Goal: Task Accomplishment & Management: Manage account settings

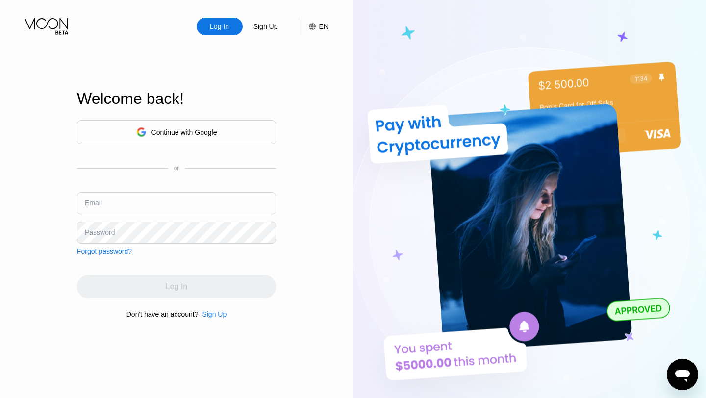
click at [187, 132] on div "Continue with Google" at bounding box center [185, 132] width 66 height 8
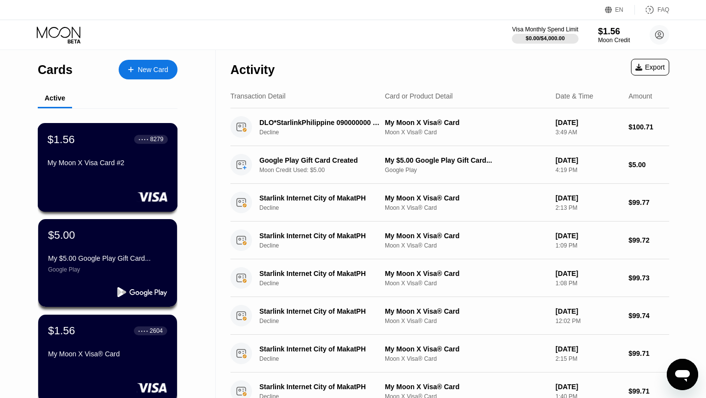
click at [149, 170] on div "My Moon X Visa Card #2" at bounding box center [108, 165] width 120 height 12
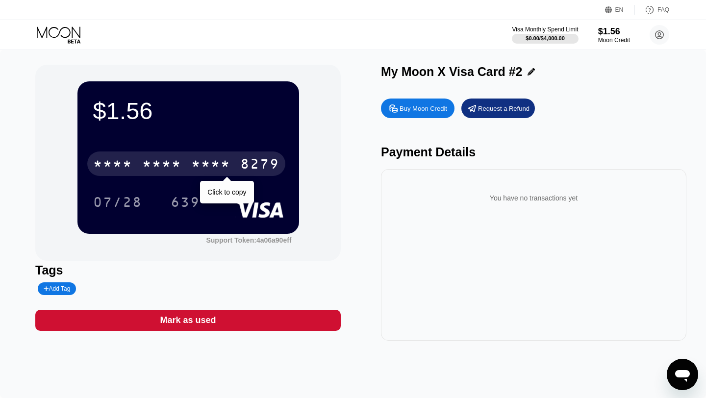
click at [166, 167] on div "* * * *" at bounding box center [161, 165] width 39 height 16
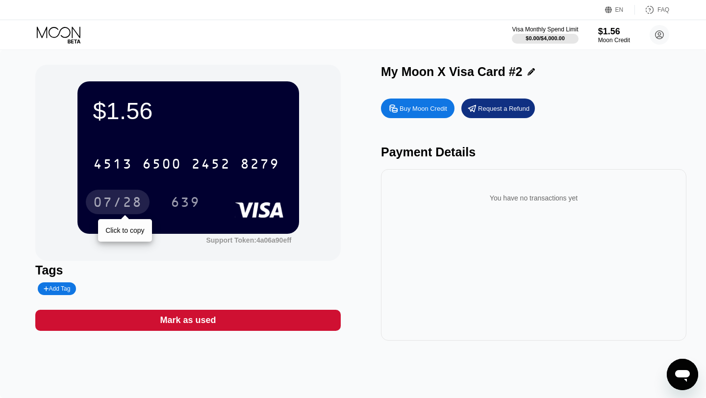
click at [130, 202] on div "07/28" at bounding box center [117, 204] width 49 height 16
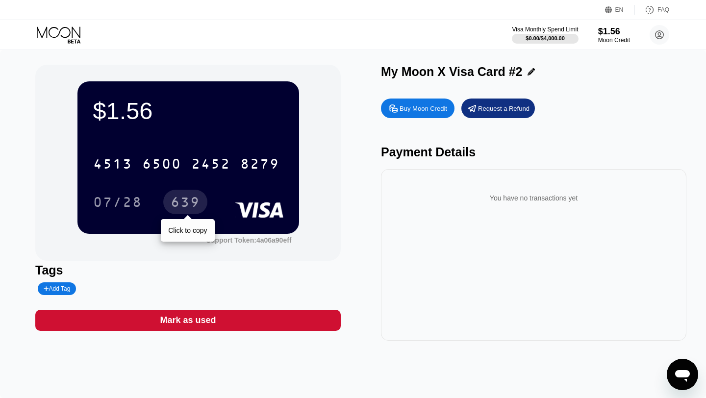
click at [201, 204] on div "639" at bounding box center [185, 202] width 44 height 25
